Goal: Information Seeking & Learning: Learn about a topic

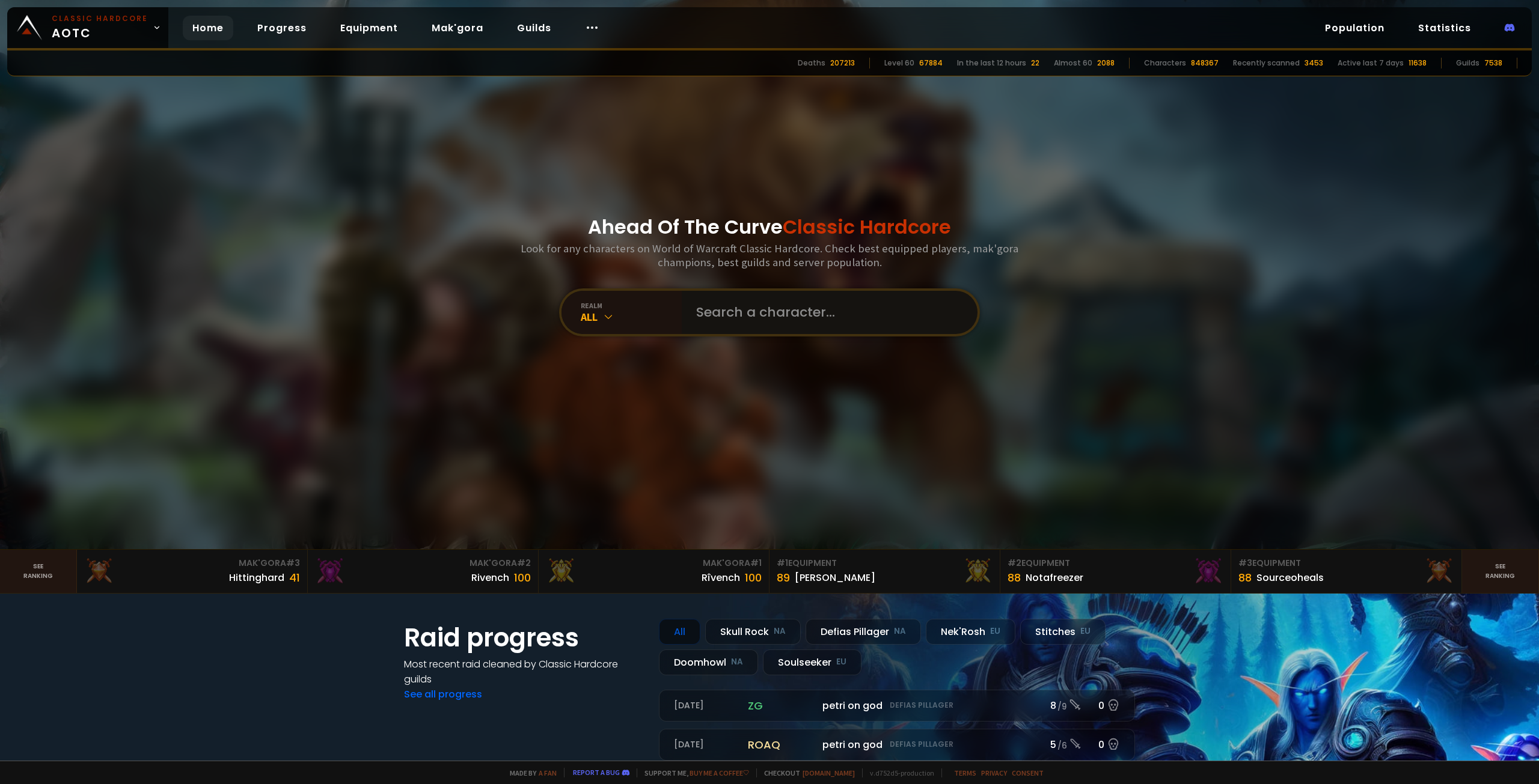
click at [772, 321] on input "text" at bounding box center [826, 311] width 274 height 43
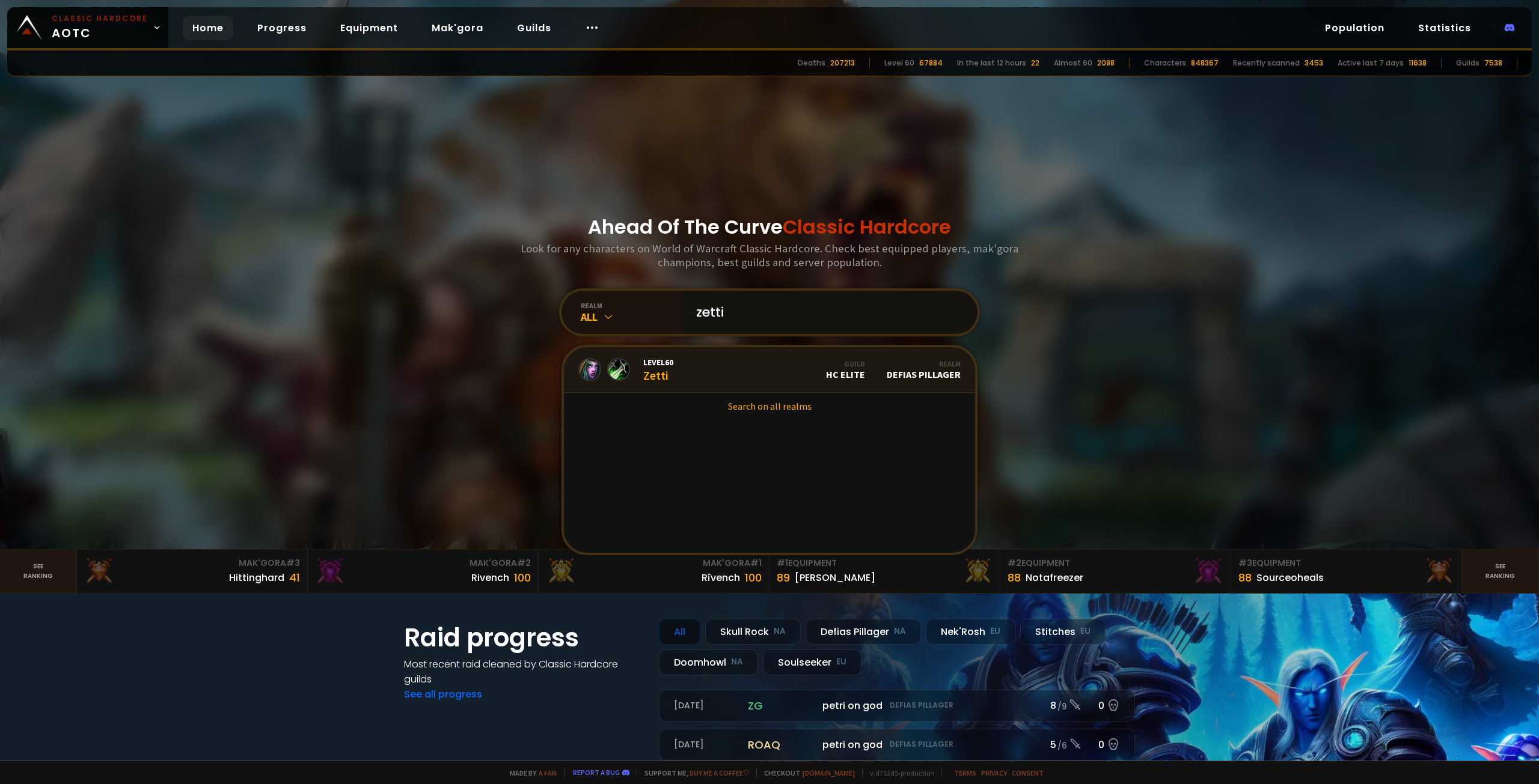
type input "zetti"
click at [725, 382] on link "Level 60 Zetti Guild HC Elite Realm Defias Pillager" at bounding box center [770, 370] width 411 height 46
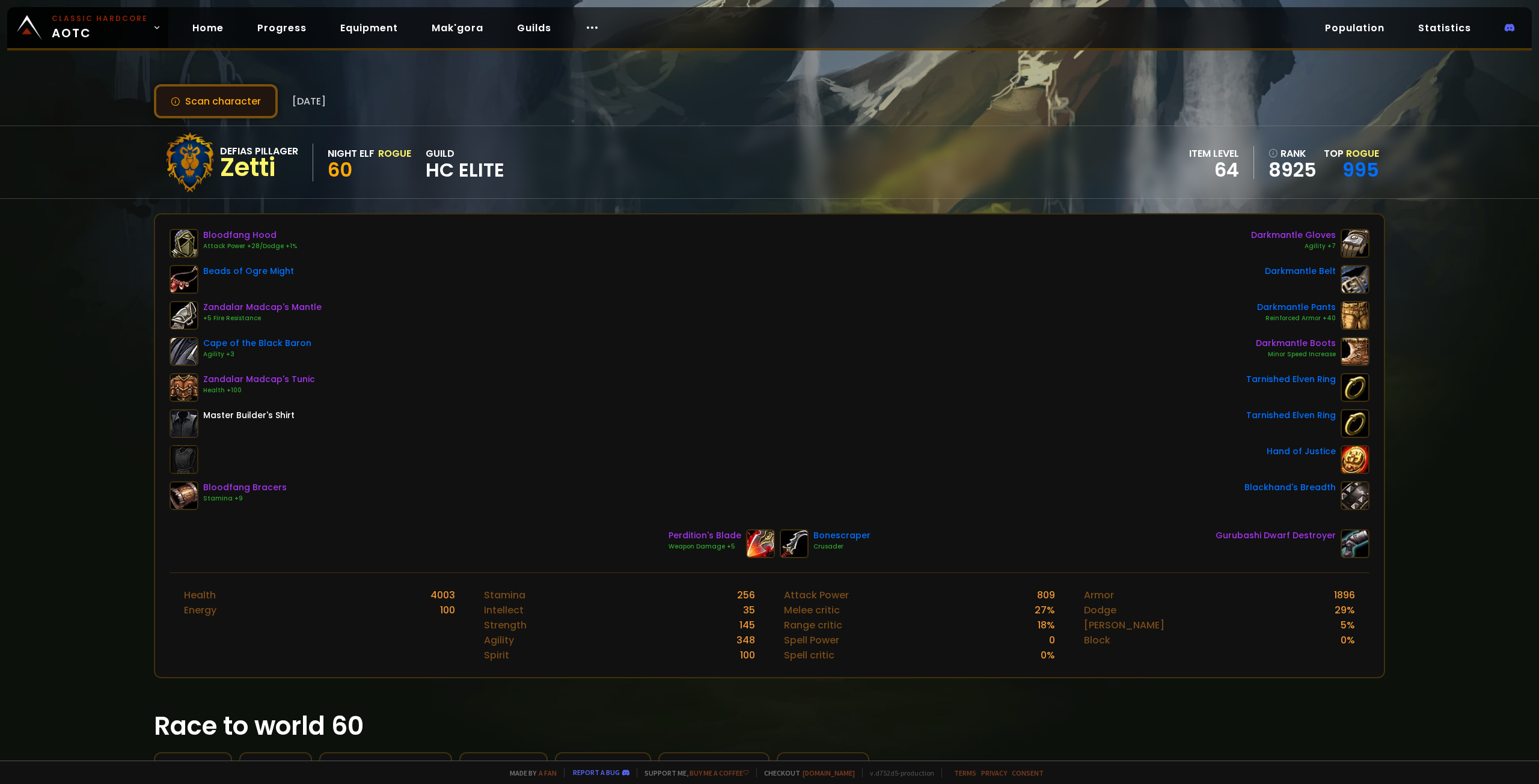
click at [196, 97] on button "Scan character" at bounding box center [216, 101] width 124 height 34
click at [777, 500] on div "Bloodfang Hood Attack Power +28/Dodge +1% Beads of Ogre Might Zandalar Madcap's…" at bounding box center [770, 370] width 1200 height 282
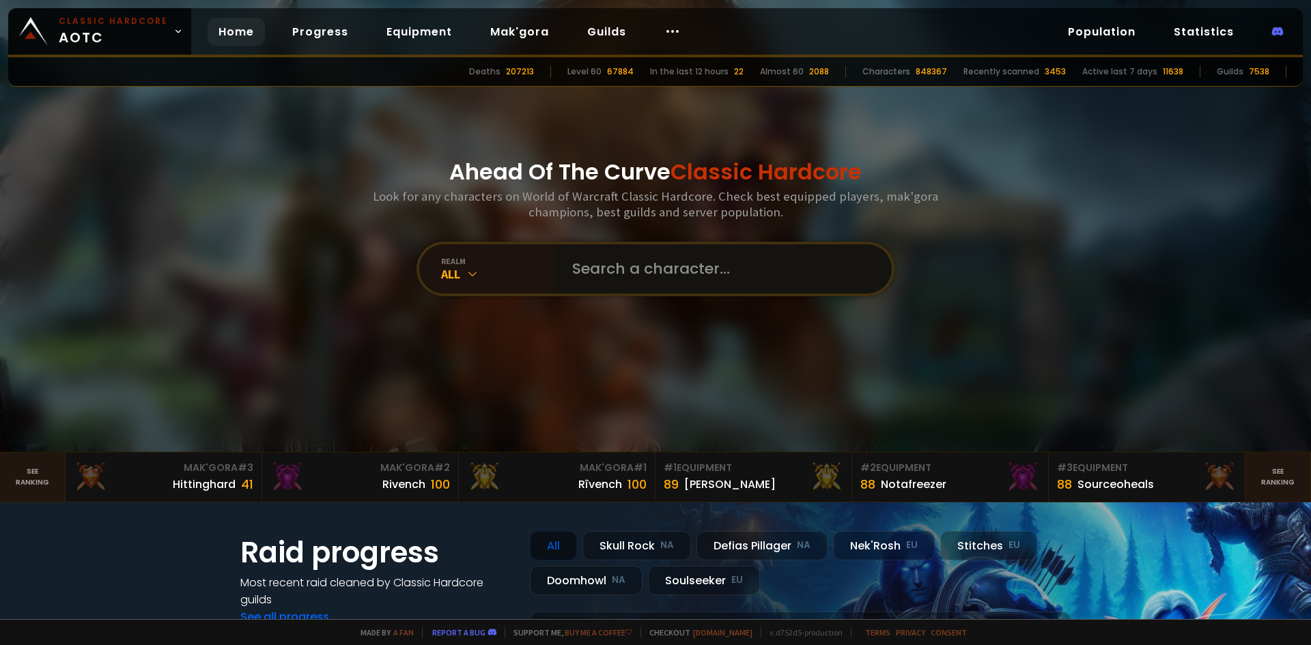
click at [660, 277] on input "text" at bounding box center [719, 268] width 311 height 49
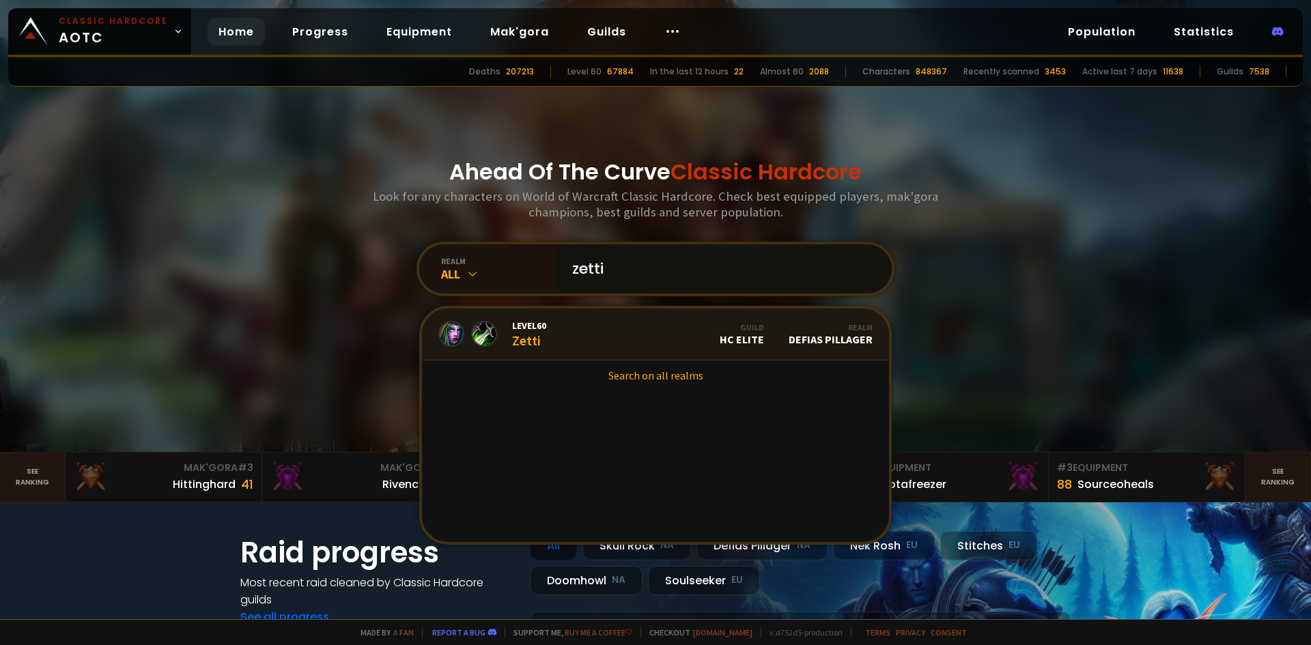
type input "zetti"
click at [610, 328] on link "Level 60 Zetti Guild HC Elite Realm Defias Pillager" at bounding box center [655, 335] width 467 height 52
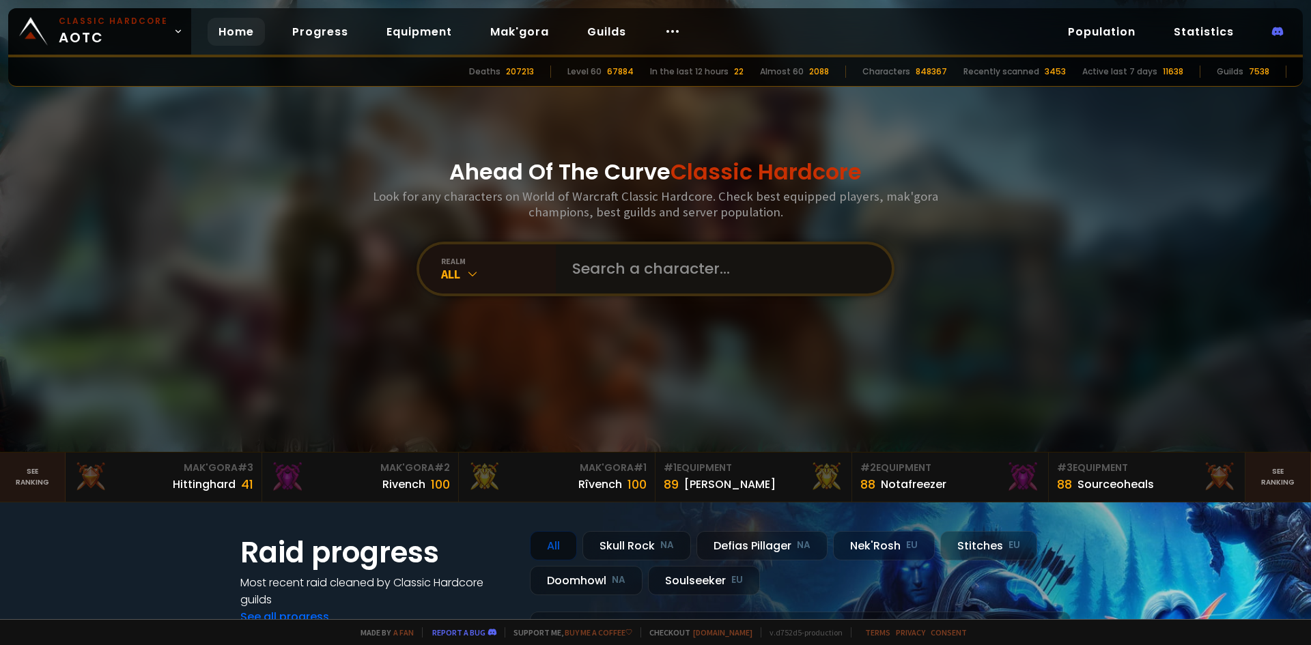
click at [714, 277] on input "text" at bounding box center [719, 268] width 311 height 49
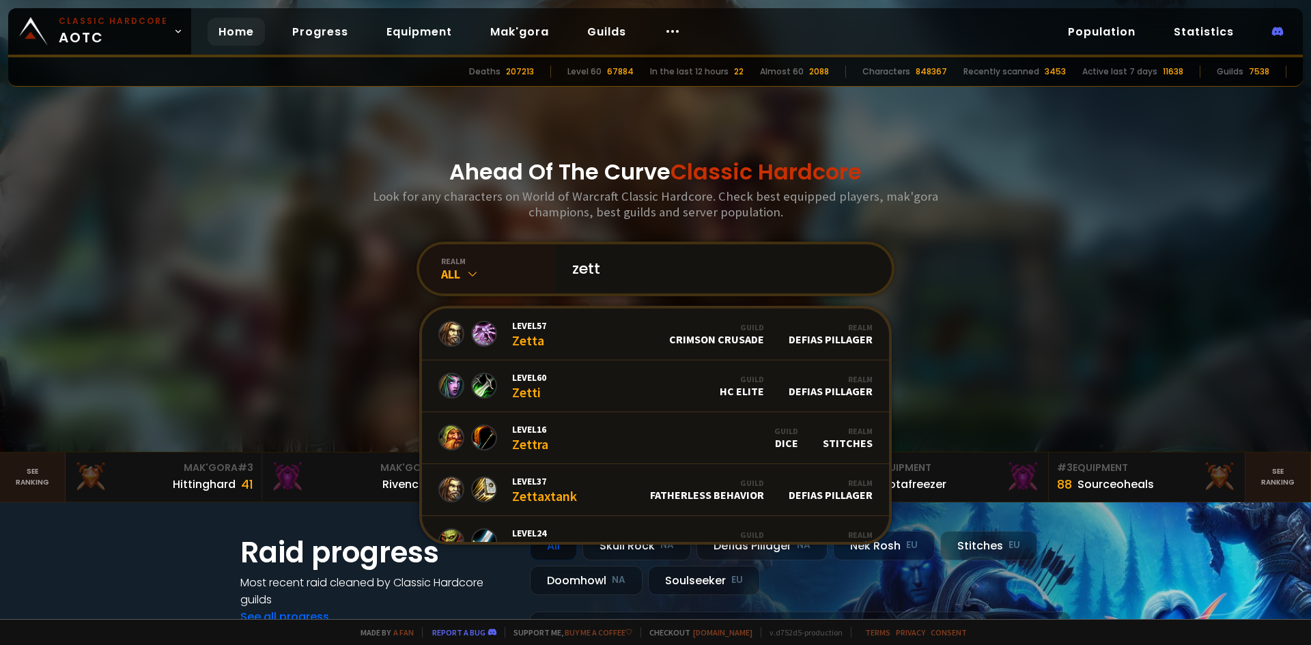
type input "zetti"
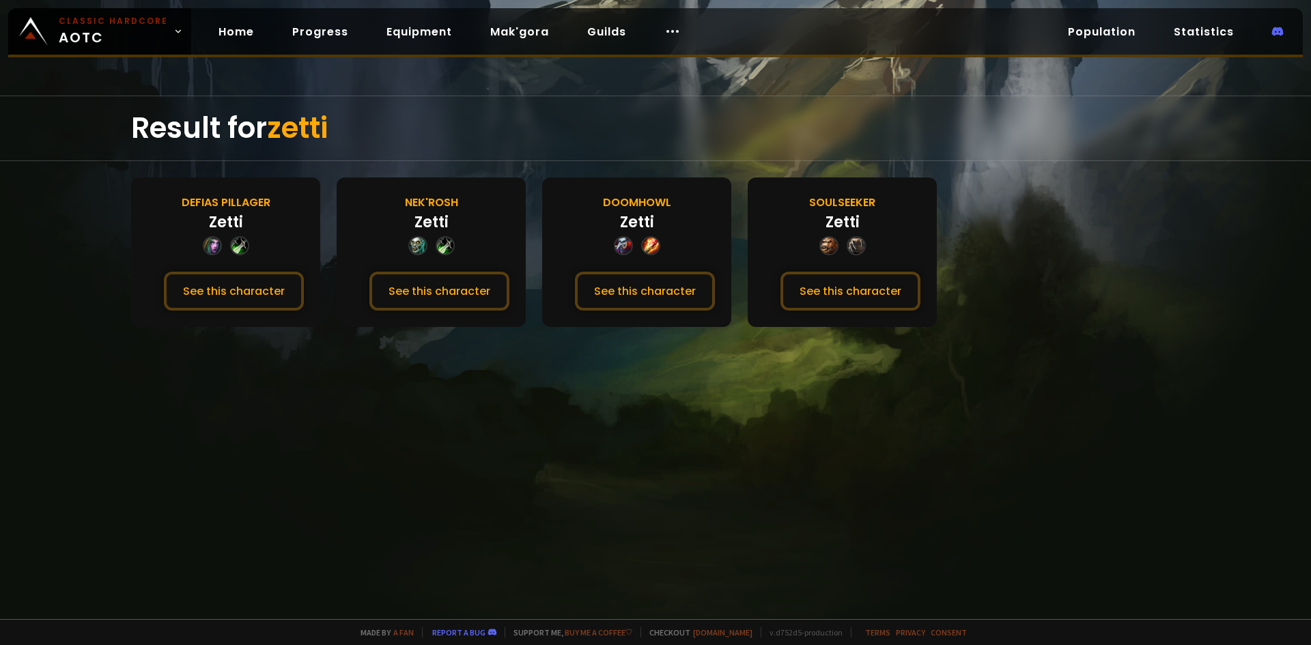
drag, startPoint x: 261, startPoint y: 424, endPoint x: 272, endPoint y: 369, distance: 56.5
click at [261, 423] on div "Result for zetti Defias Pillager Zetti See this character Nek'Rosh Zetti See th…" at bounding box center [655, 358] width 1311 height 524
click at [280, 297] on button "See this character" at bounding box center [234, 291] width 140 height 39
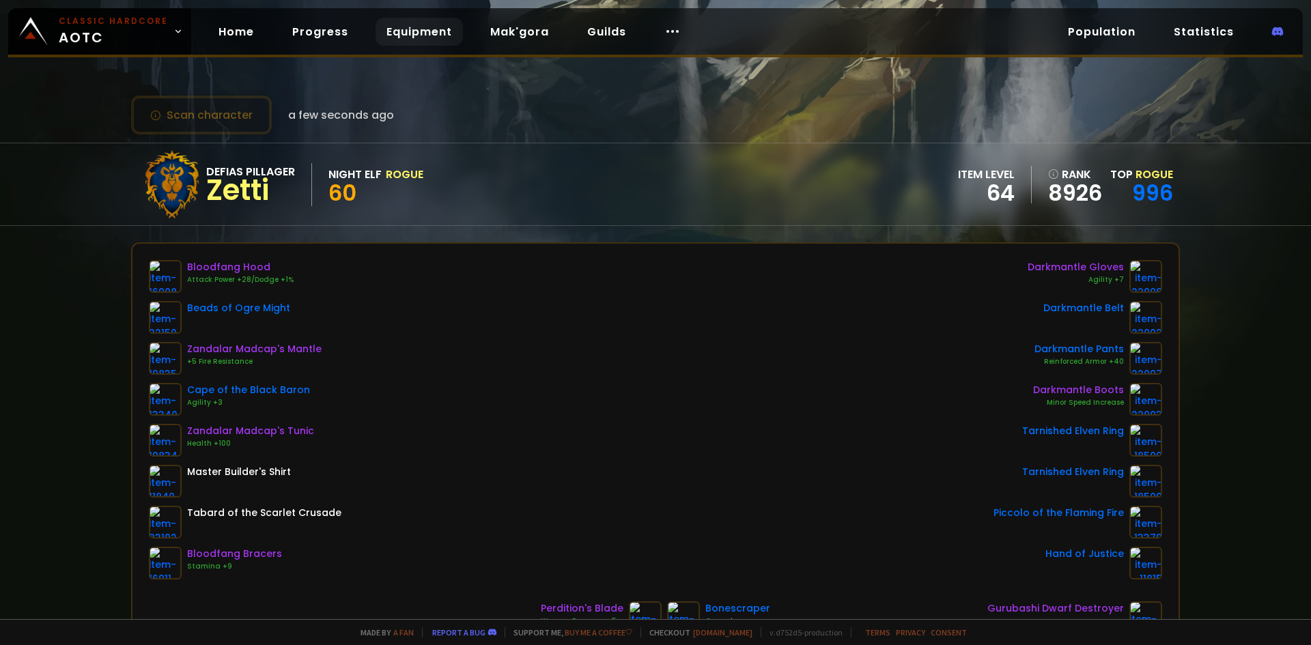
click at [424, 27] on link "Equipment" at bounding box center [419, 32] width 87 height 28
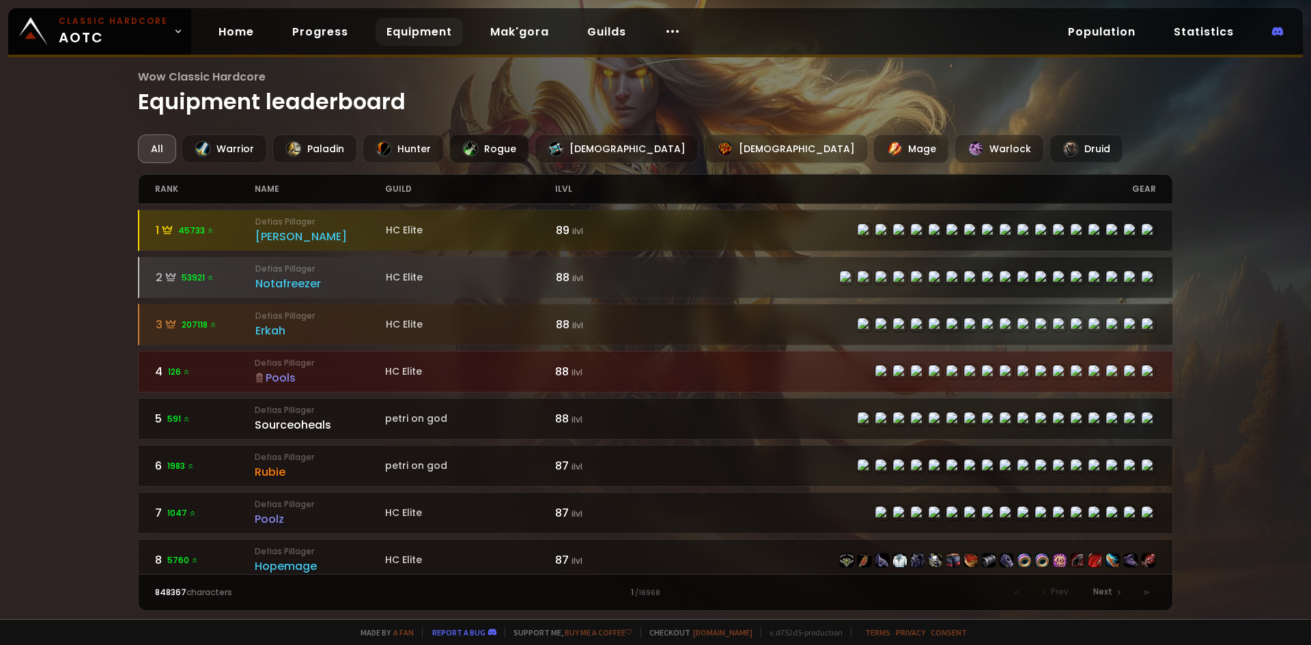
click at [484, 150] on div "Rogue" at bounding box center [489, 149] width 80 height 29
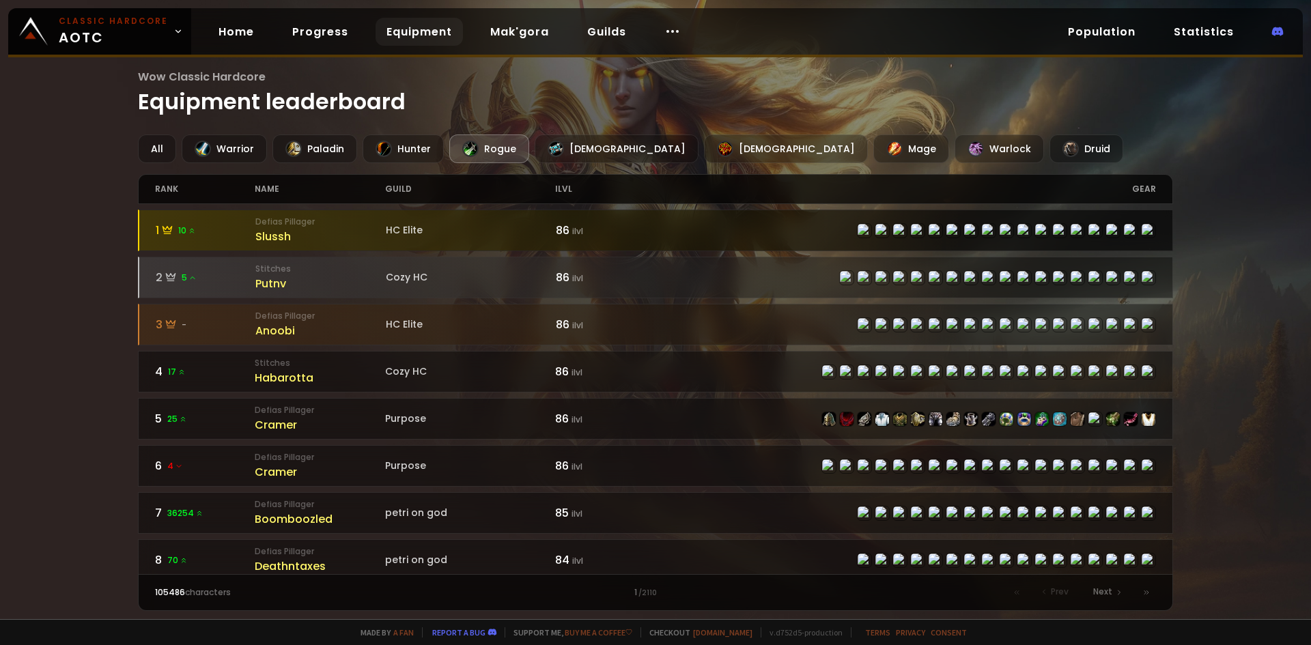
click at [279, 231] on div "Slussh" at bounding box center [320, 236] width 130 height 17
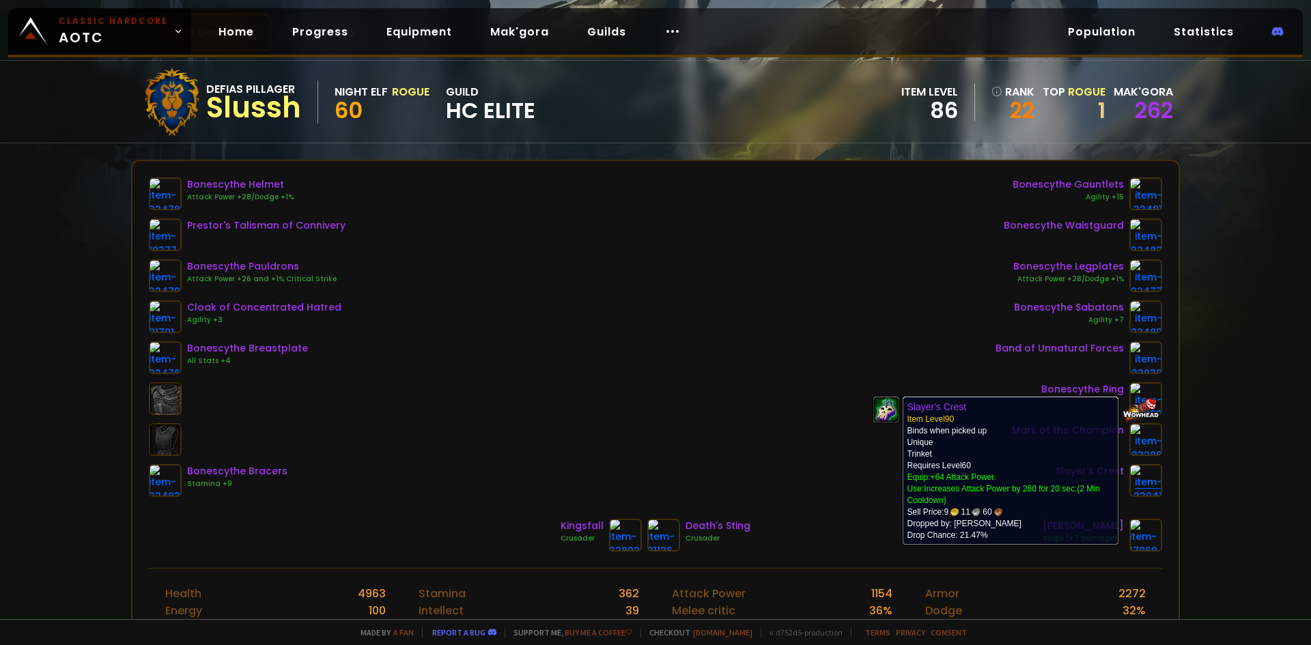
scroll to position [137, 0]
